Goal: Feedback & Contribution: Submit feedback/report problem

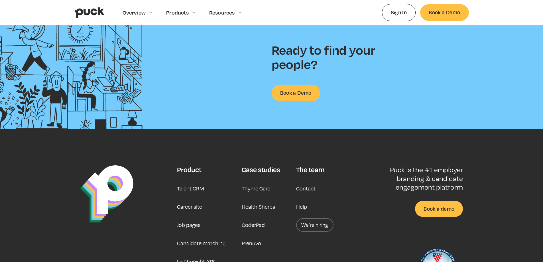
scroll to position [1497, 0]
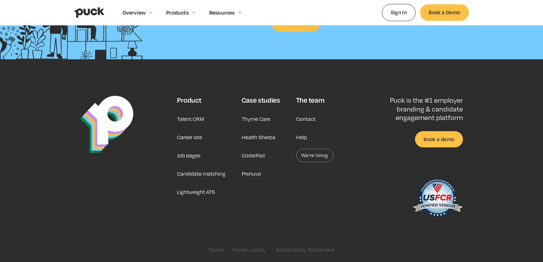
click at [306, 118] on link "Contact" at bounding box center [305, 119] width 19 height 14
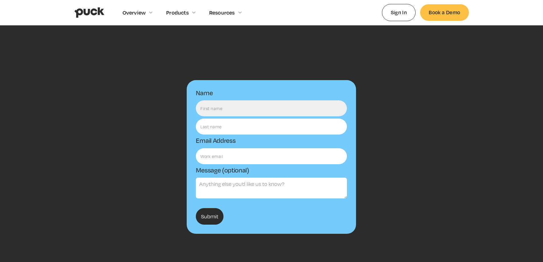
click at [255, 109] on input "Name" at bounding box center [271, 108] width 151 height 16
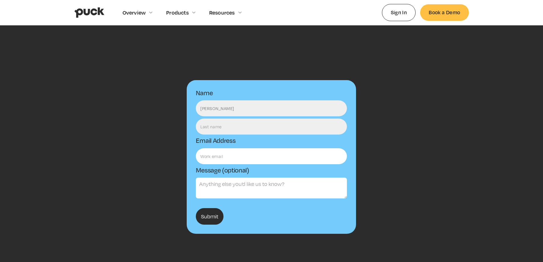
type input "[PERSON_NAME]"
click at [202, 126] on input "Email Form" at bounding box center [271, 127] width 151 height 16
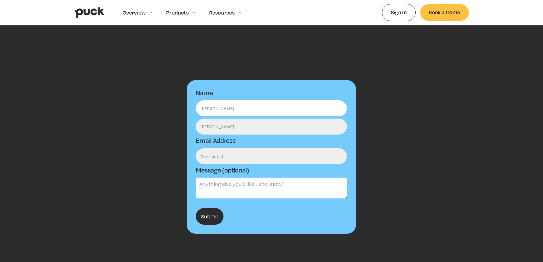
type input "Weldon"
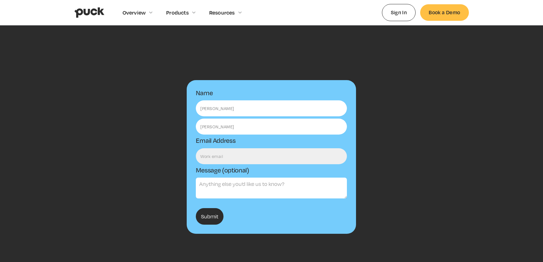
click at [215, 160] on input "Email Form" at bounding box center [271, 156] width 151 height 16
type input "sweldon812@gmail.com"
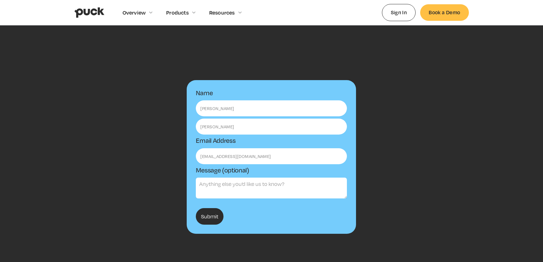
click at [227, 185] on textarea "Message (optional)" at bounding box center [271, 188] width 151 height 21
click at [240, 182] on textarea "Message (optional)" at bounding box center [271, 188] width 151 height 21
click at [244, 185] on textarea "I recently applied" at bounding box center [271, 188] width 151 height 21
click at [199, 183] on textarea "I recently applied for the Producer position at Puck. I believe I am extremely …" at bounding box center [271, 188] width 151 height 21
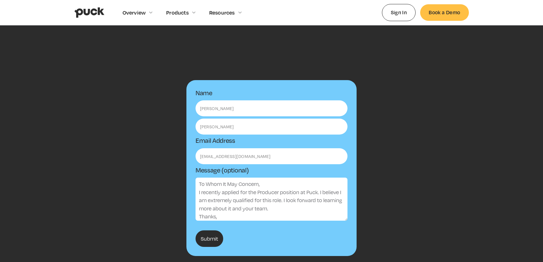
drag, startPoint x: 346, startPoint y: 197, endPoint x: 347, endPoint y: 219, distance: 22.2
click at [347, 219] on textarea "To Whom It May Concern, I recently applied for the Producer position at Puck. I…" at bounding box center [272, 199] width 152 height 43
type textarea "To Whom It May Concern, I recently applied for the Producer position at Puck. I…"
click at [210, 240] on input "Submit" at bounding box center [210, 238] width 28 height 17
type input "Please wait..."
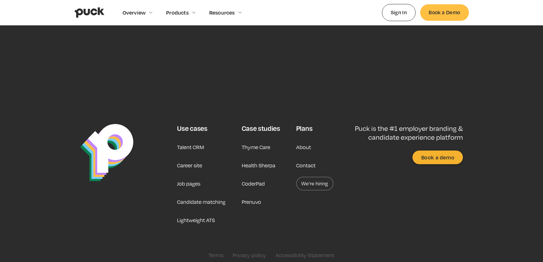
scroll to position [186, 0]
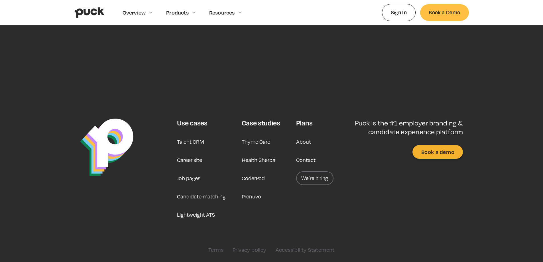
click at [186, 142] on link "Talent CRM" at bounding box center [190, 142] width 27 height 14
click at [196, 195] on link "Candidate matching" at bounding box center [201, 197] width 48 height 14
click at [198, 212] on link "Lightweight ATS" at bounding box center [196, 215] width 38 height 14
click at [253, 141] on link "Thyme Care" at bounding box center [256, 142] width 29 height 14
click at [251, 160] on link "Health Sherpa" at bounding box center [259, 160] width 34 height 14
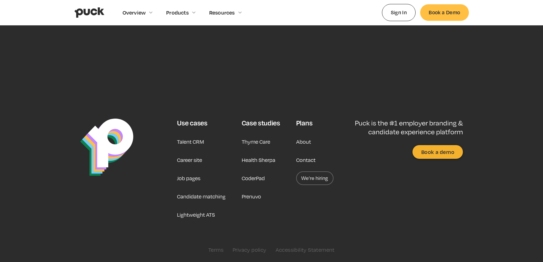
click at [253, 177] on link "CoderPad" at bounding box center [253, 178] width 23 height 14
click at [253, 194] on link "Prenuvo" at bounding box center [251, 197] width 19 height 14
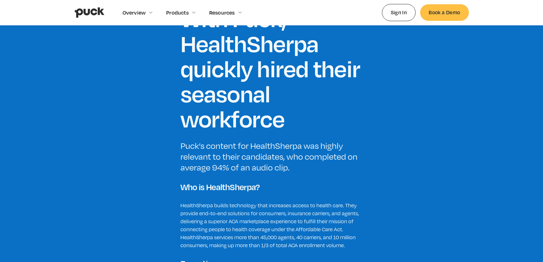
scroll to position [228, 0]
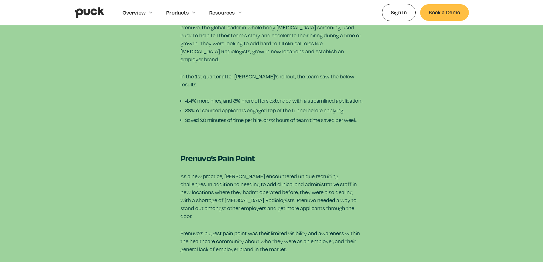
scroll to position [399, 0]
